Goal: Check status: Check status

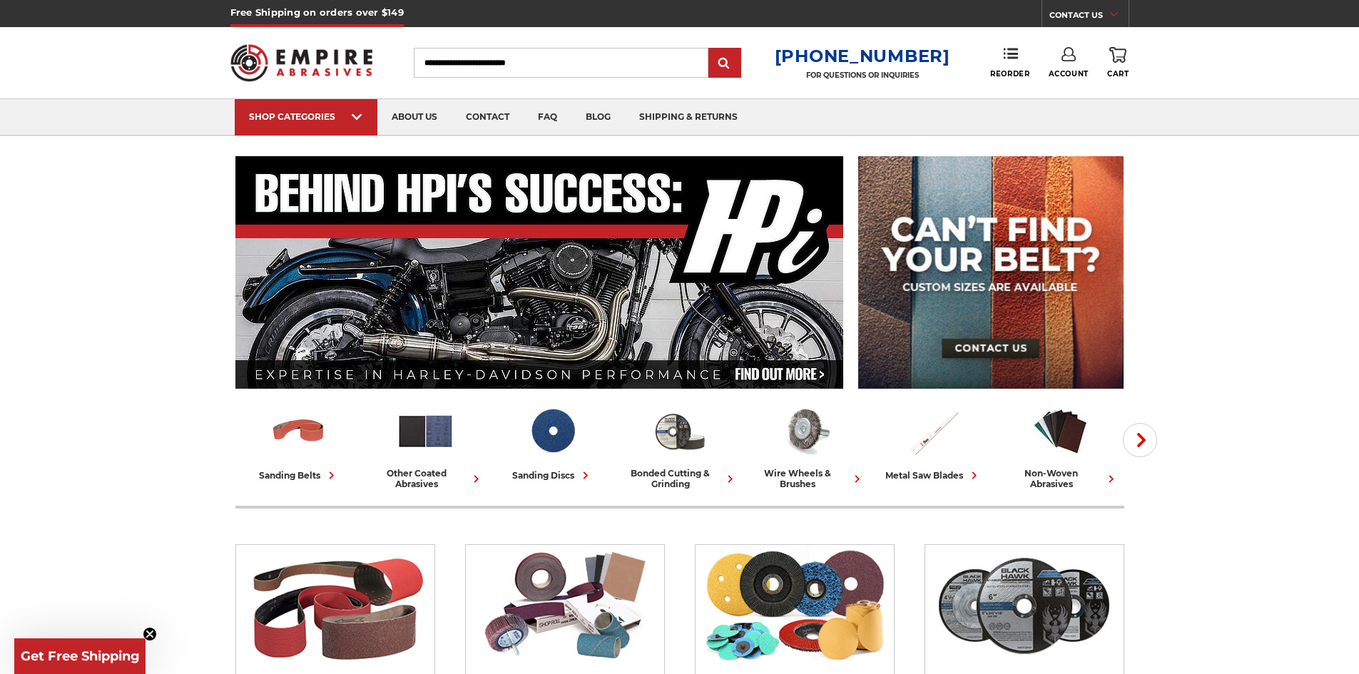
click at [1070, 55] on icon at bounding box center [1069, 54] width 14 height 14
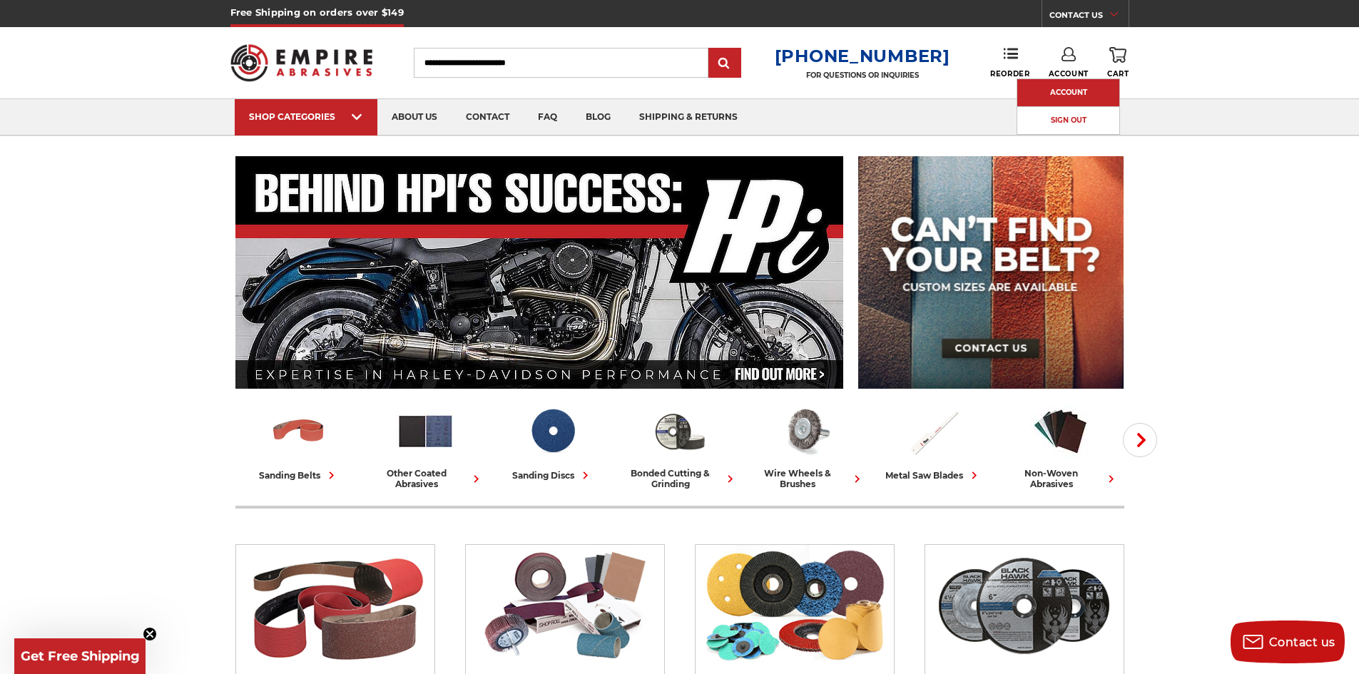
click at [1068, 86] on link "Account" at bounding box center [1069, 92] width 102 height 27
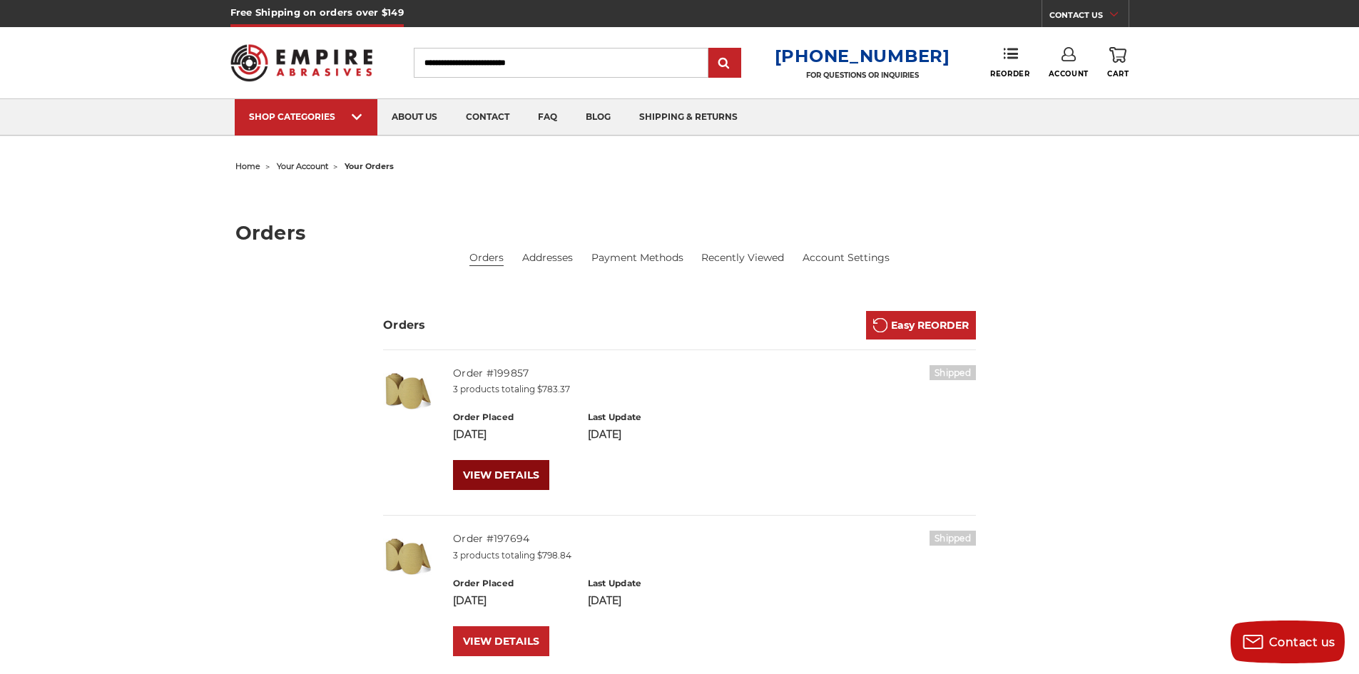
click at [517, 468] on link "VIEW DETAILS" at bounding box center [501, 475] width 96 height 30
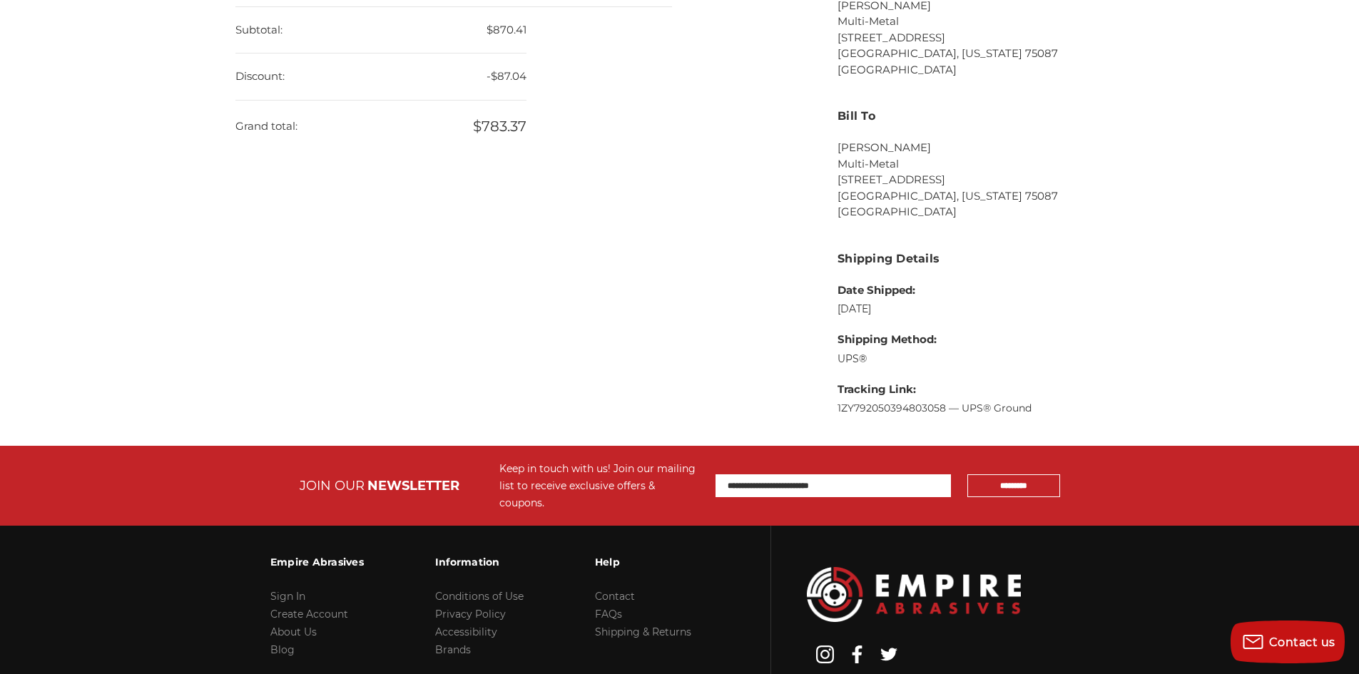
scroll to position [714, 0]
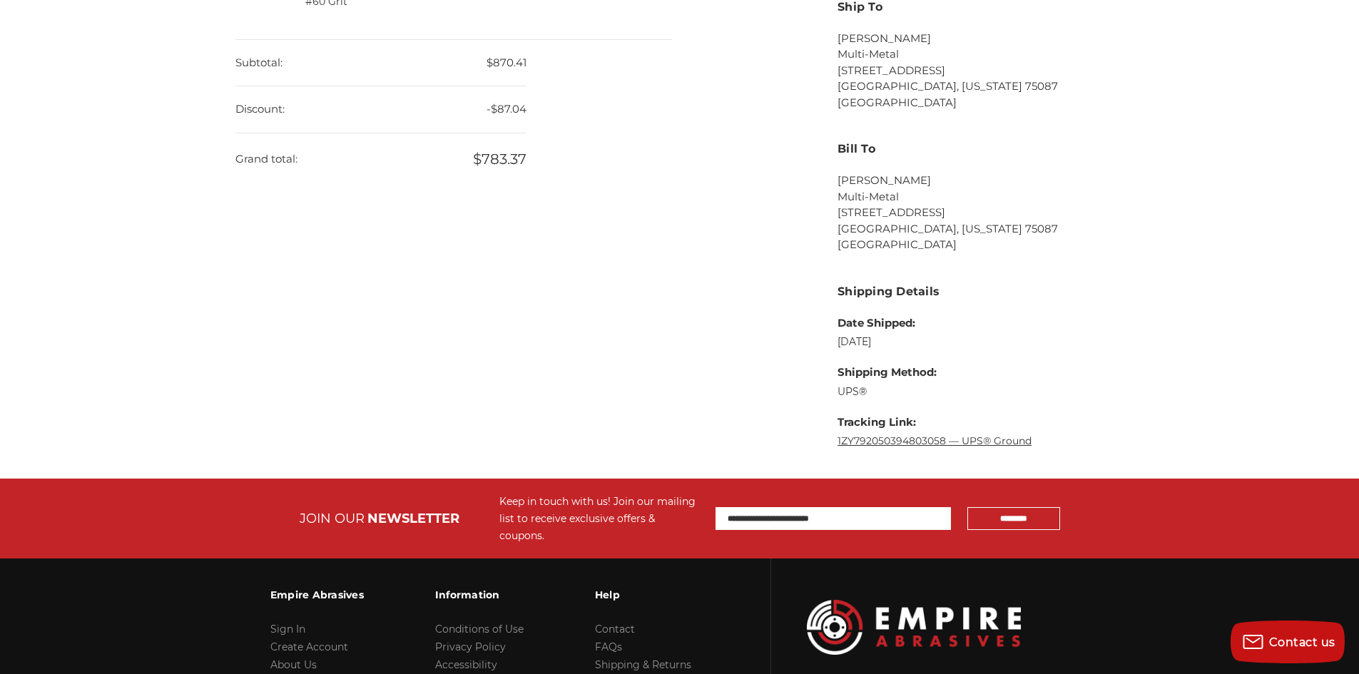
click at [916, 437] on link "1ZY792050394803058 — UPS® Ground" at bounding box center [935, 441] width 194 height 13
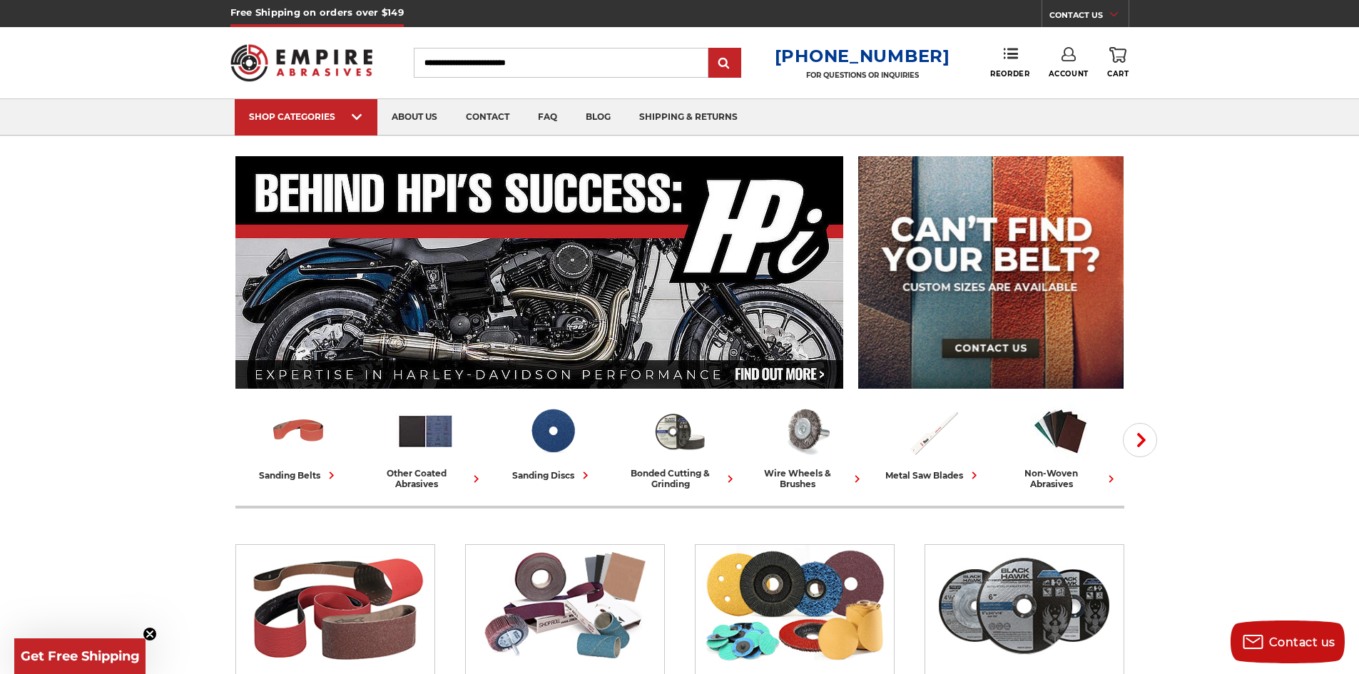
click at [1065, 66] on link "Account" at bounding box center [1069, 62] width 40 height 31
click at [1064, 87] on link "Account" at bounding box center [1069, 92] width 102 height 27
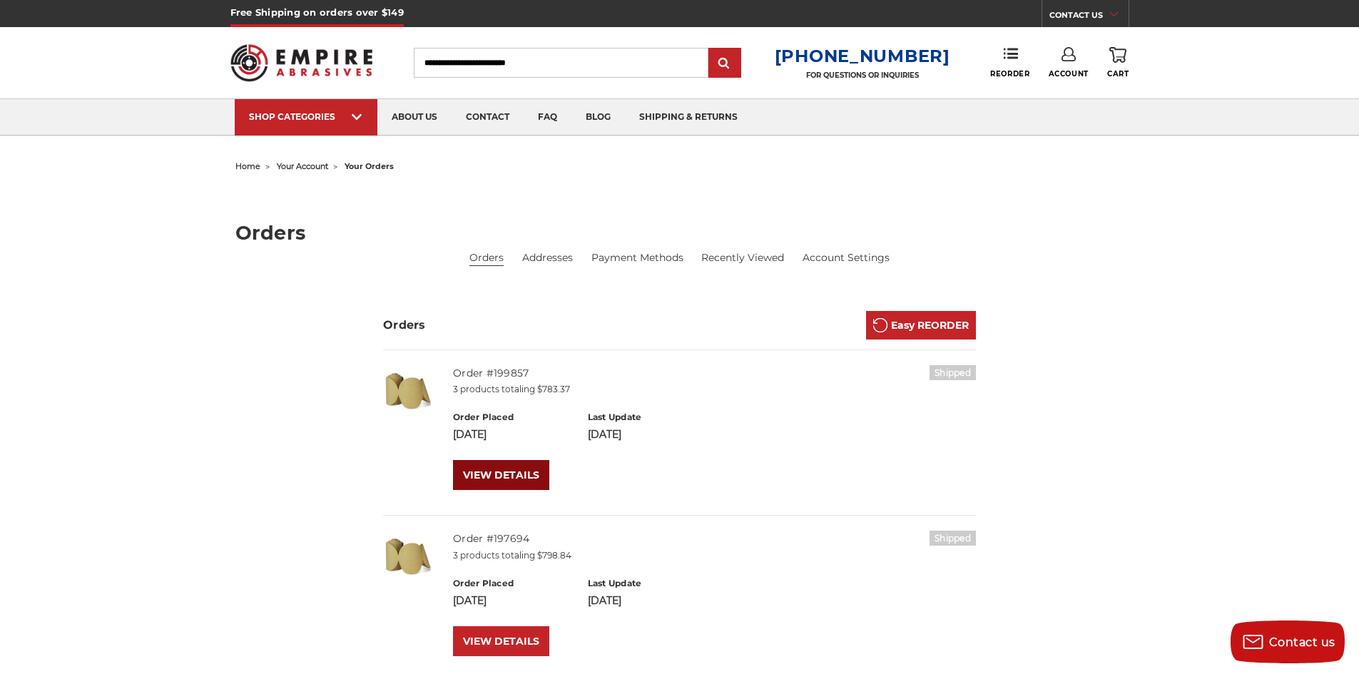
click at [480, 472] on link "VIEW DETAILS" at bounding box center [501, 475] width 96 height 30
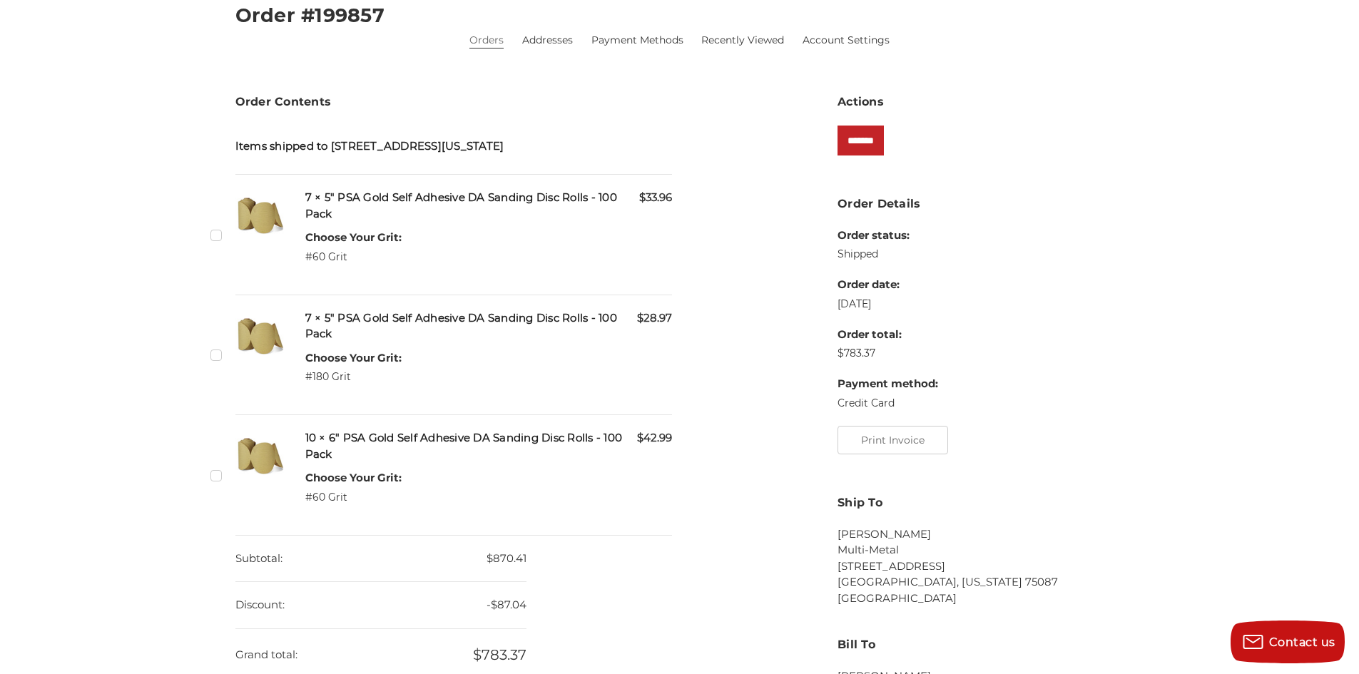
scroll to position [214, 0]
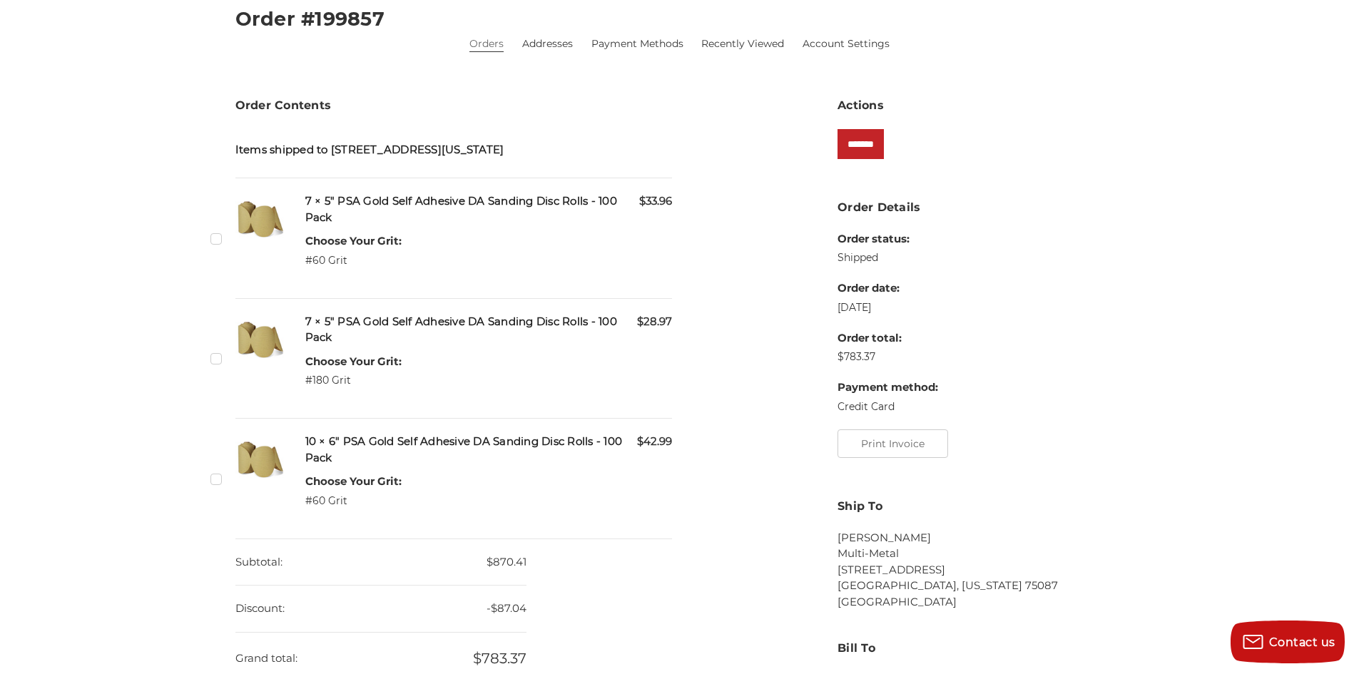
click at [716, 397] on div "Order Contents Items shipped to 1500 E Interstate 30 , Rockwall, Texas, 75087, …" at bounding box center [680, 530] width 904 height 866
click at [1291, 653] on div "Contact us" at bounding box center [1288, 643] width 109 height 24
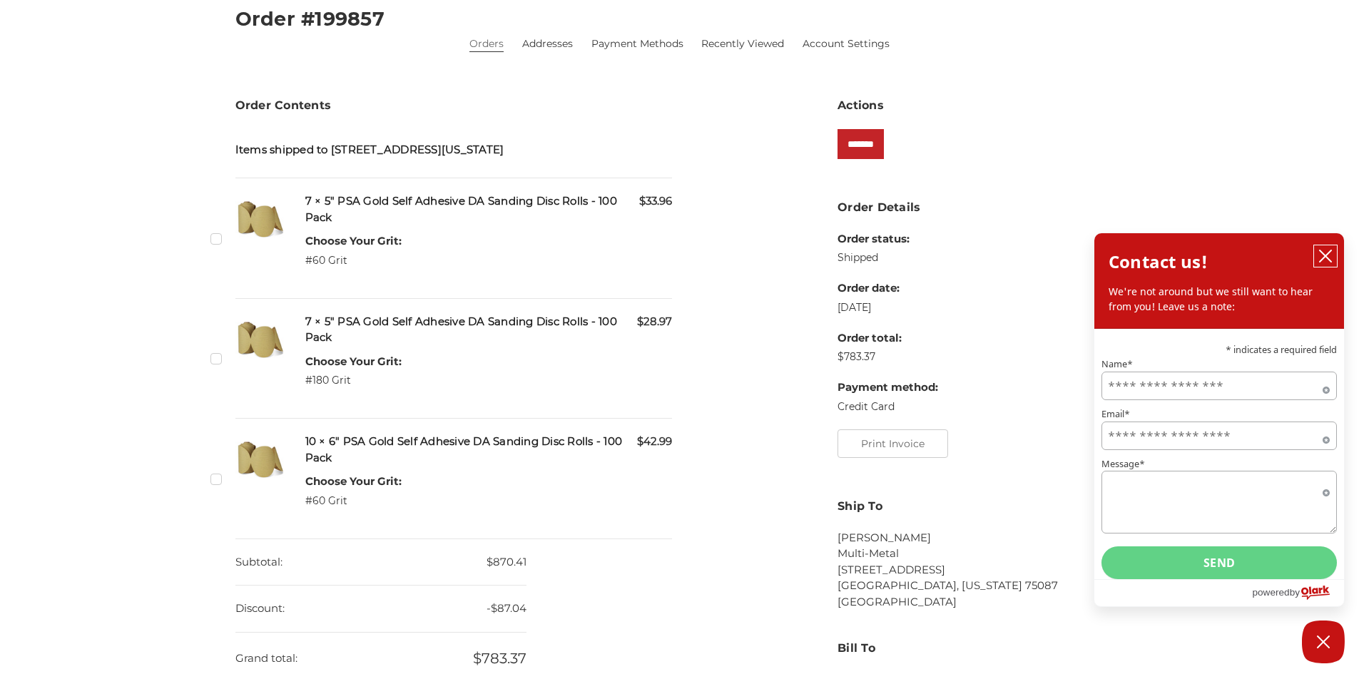
click at [1332, 260] on icon "close chatbox" at bounding box center [1326, 256] width 14 height 14
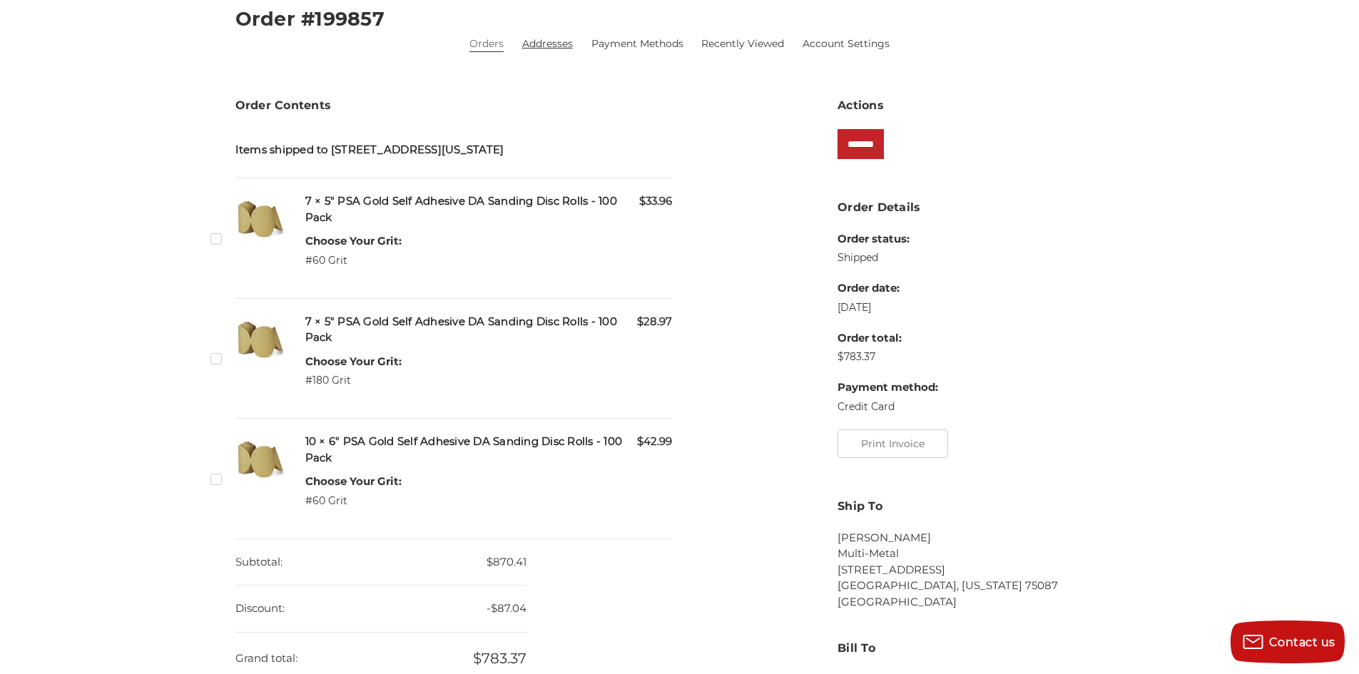
click at [569, 44] on link "Addresses" at bounding box center [547, 43] width 51 height 15
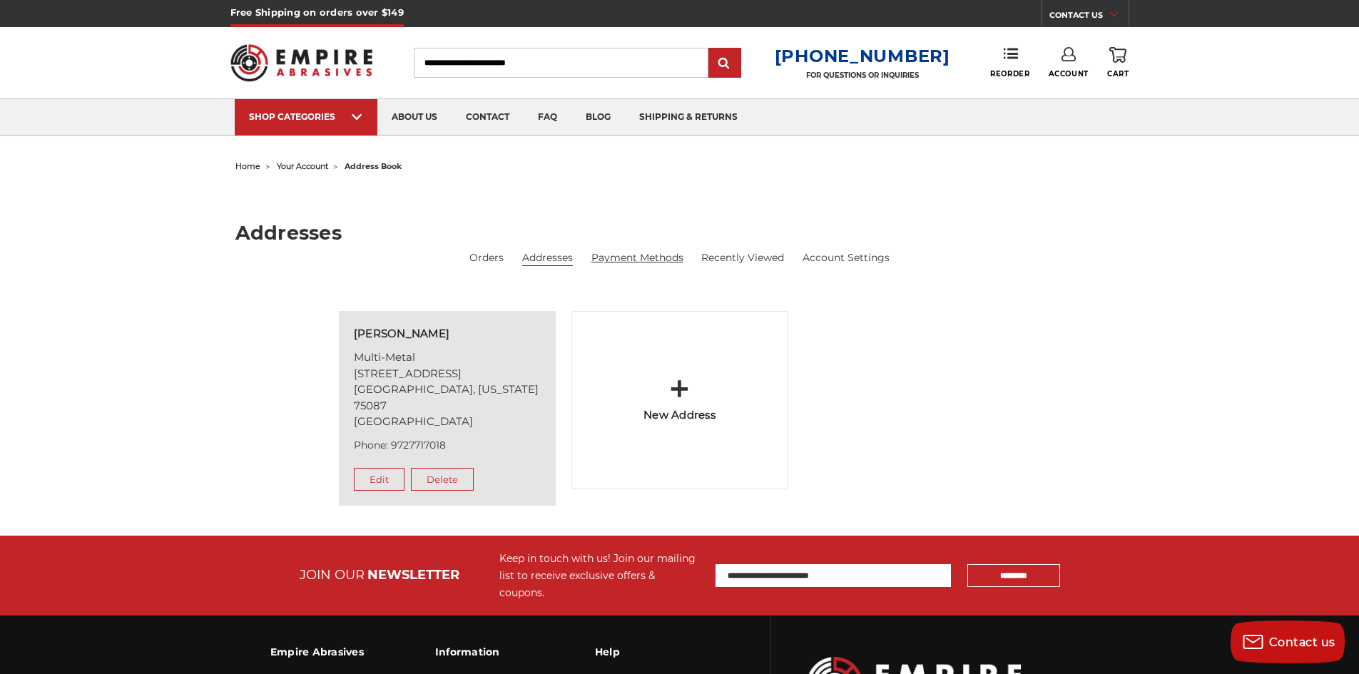
click at [608, 259] on link "Payment Methods" at bounding box center [638, 257] width 92 height 15
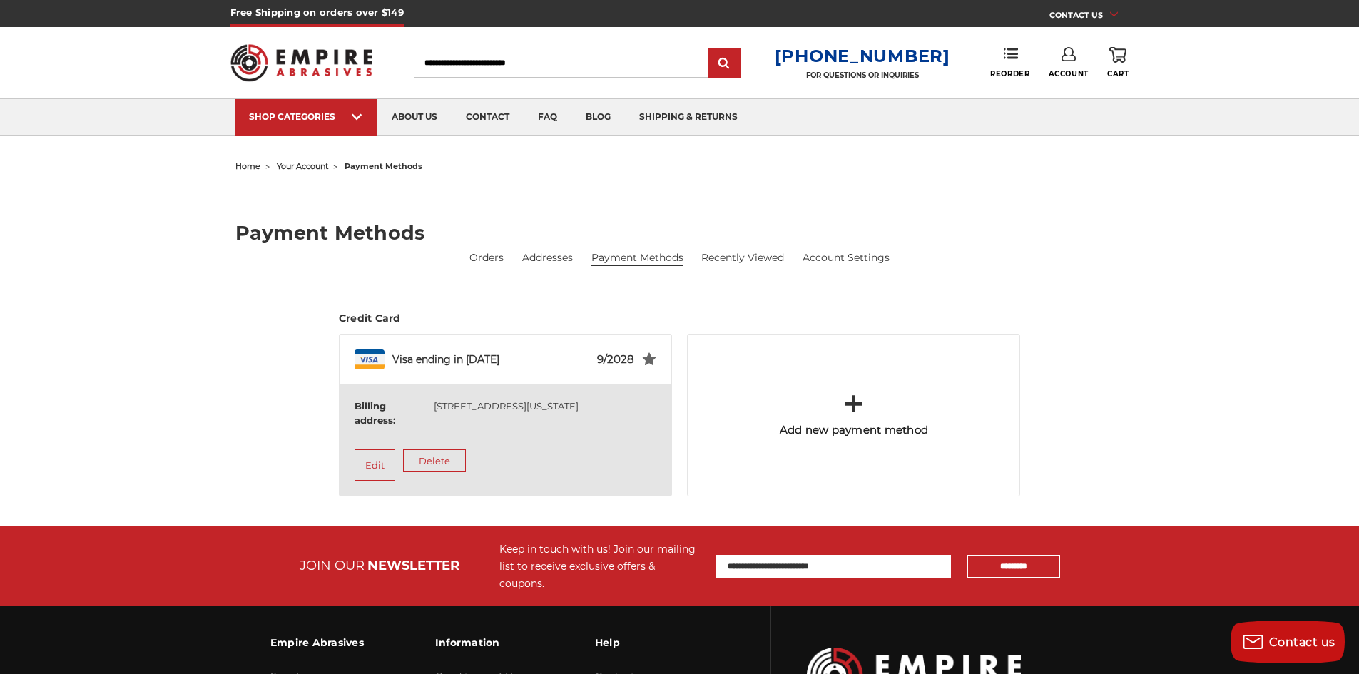
click at [749, 255] on link "Recently Viewed" at bounding box center [742, 257] width 83 height 15
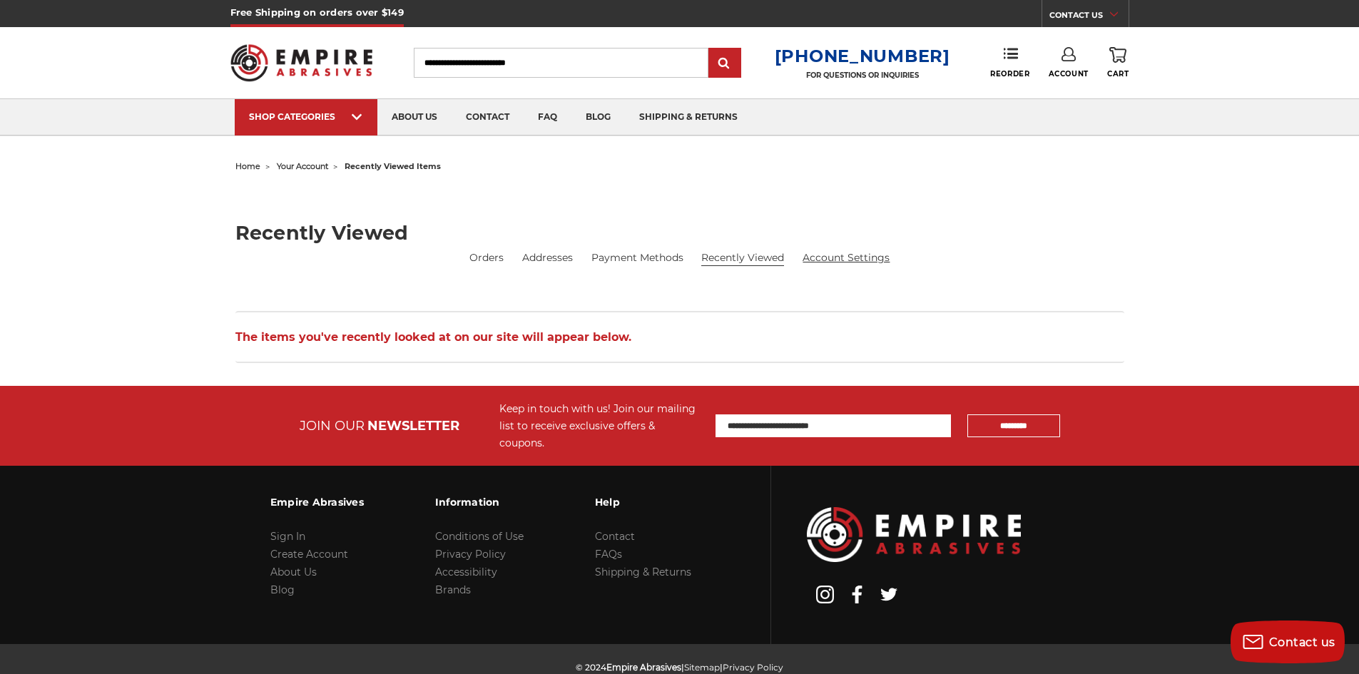
click at [819, 255] on link "Account Settings" at bounding box center [846, 257] width 87 height 15
